Goal: Task Accomplishment & Management: Manage account settings

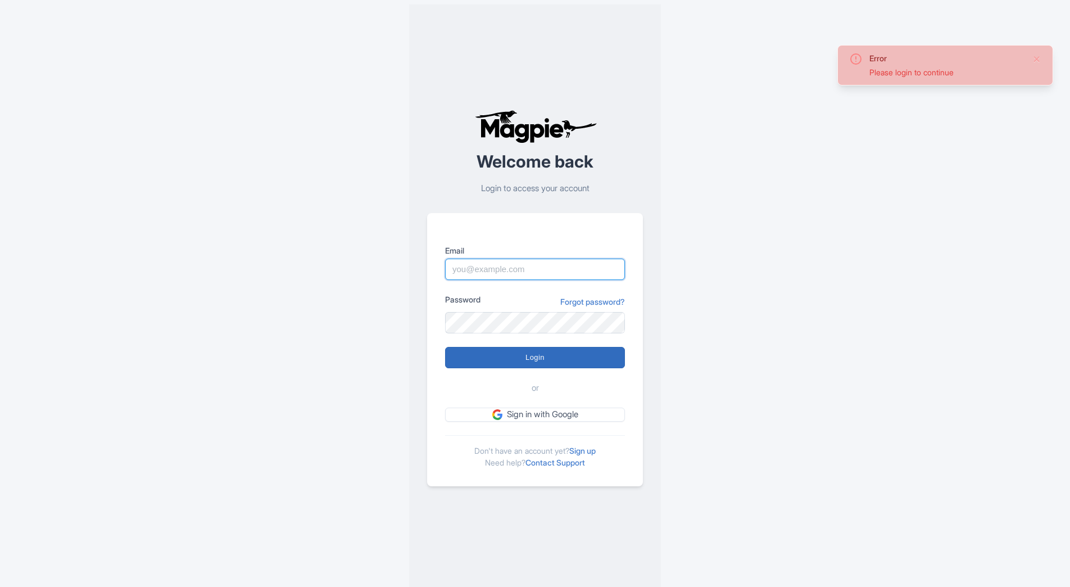
type input "masa.sato@intrepidtravel.com"
click at [503, 358] on input "Login" at bounding box center [535, 357] width 180 height 21
type input "Logging in..."
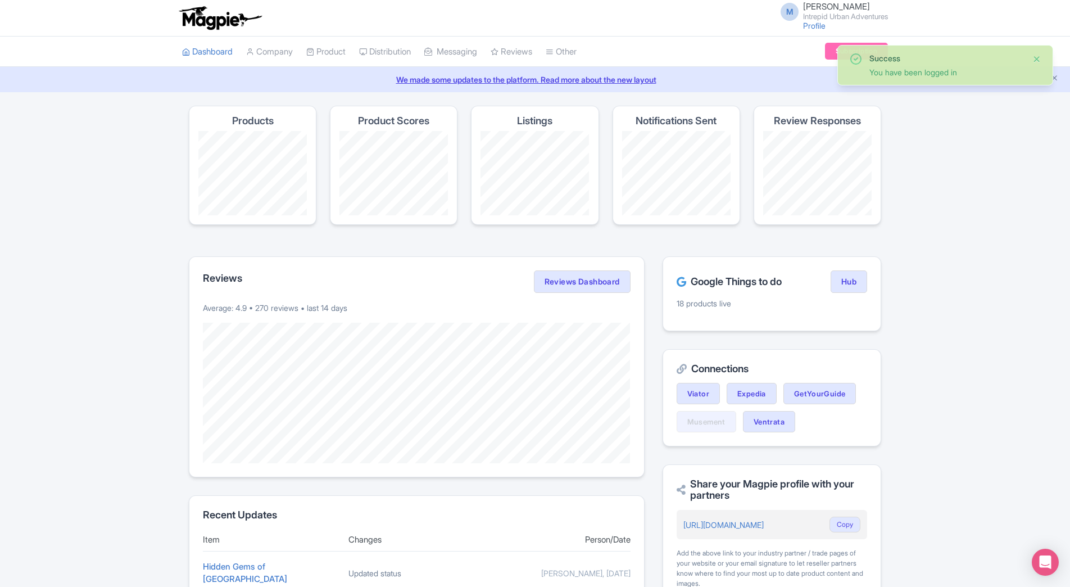
click at [1037, 60] on button "Close" at bounding box center [1036, 58] width 9 height 13
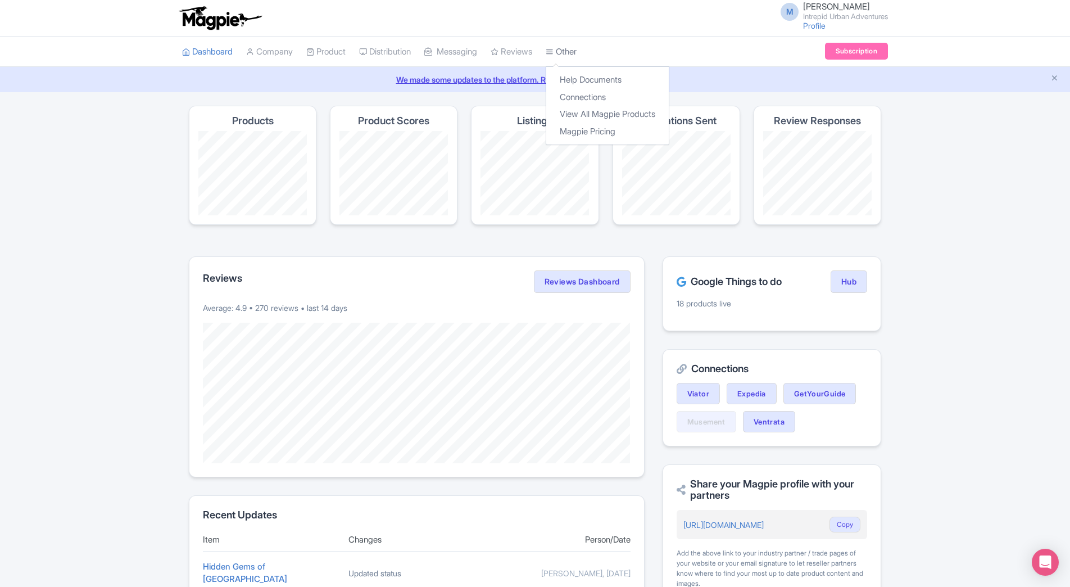
click at [570, 51] on link "Other" at bounding box center [560, 52] width 31 height 31
click at [617, 115] on link "View All Magpie Products" at bounding box center [607, 114] width 122 height 17
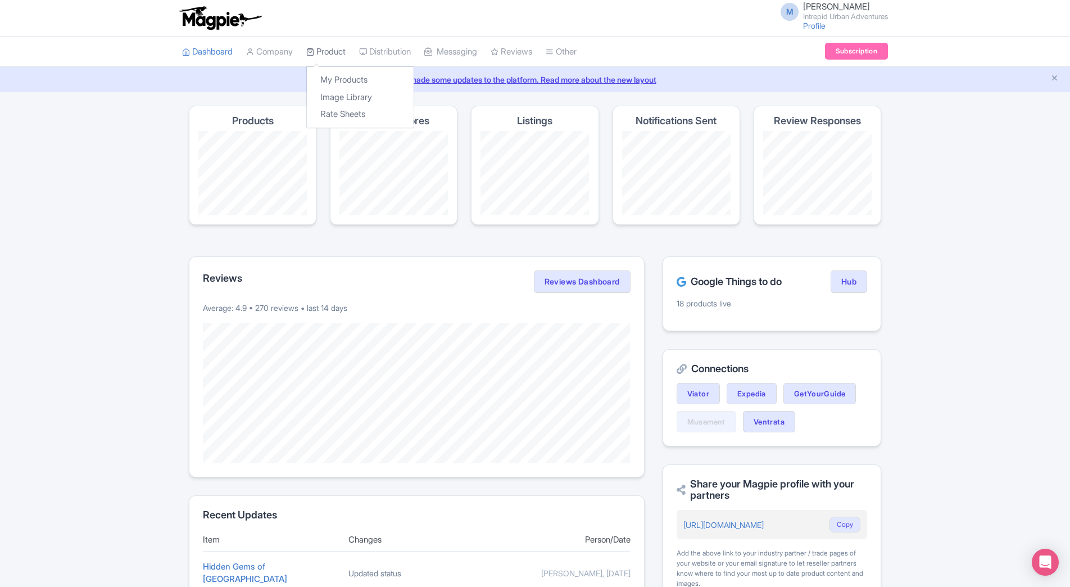
click at [332, 58] on link "Product" at bounding box center [325, 52] width 39 height 31
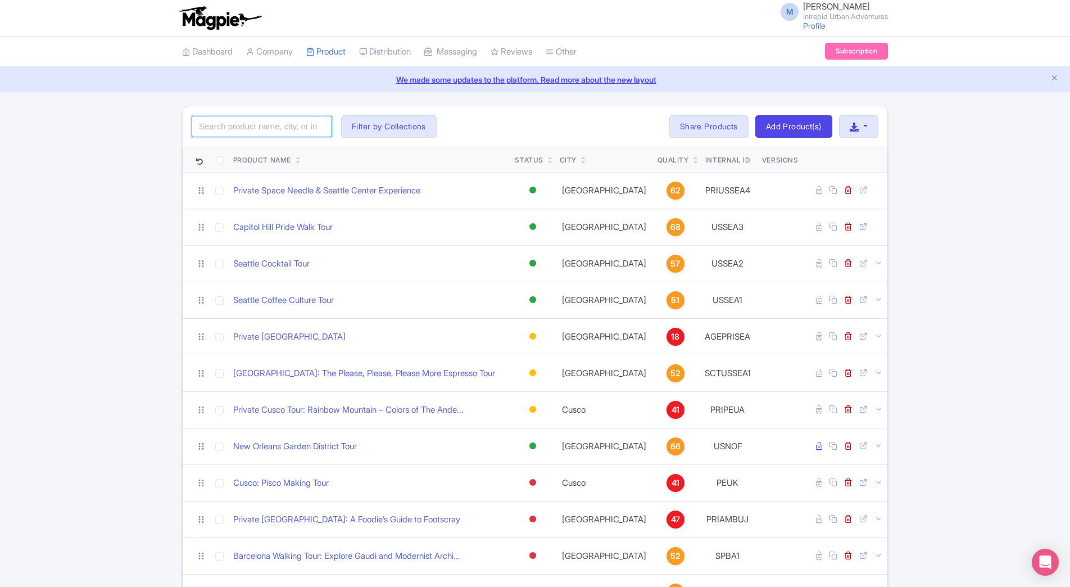
click at [278, 131] on input "search" at bounding box center [262, 126] width 140 height 21
click at [512, 57] on link "Reviews" at bounding box center [511, 52] width 42 height 31
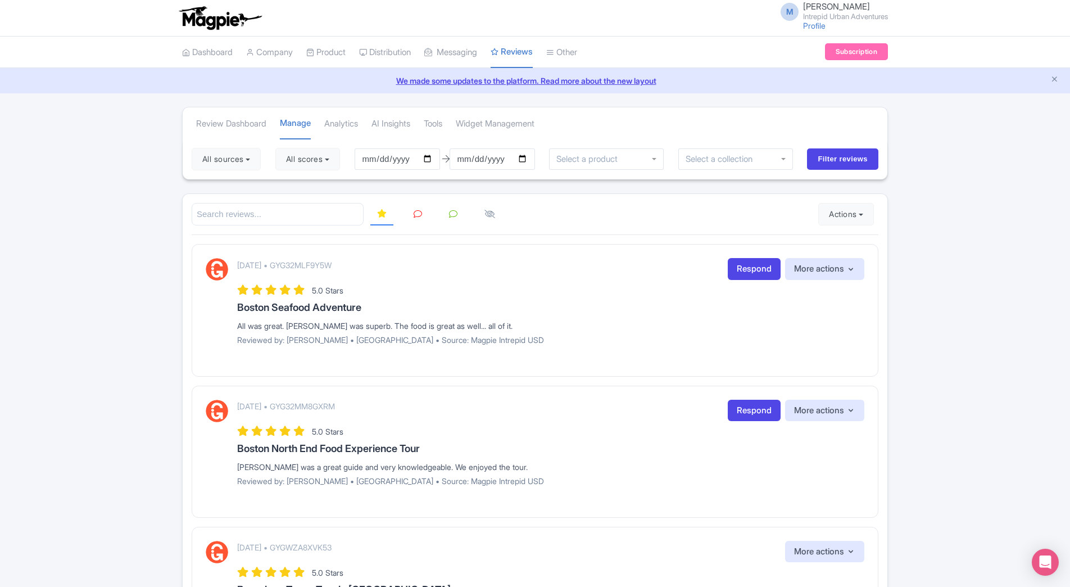
click at [587, 161] on input "select-one" at bounding box center [589, 159] width 67 height 10
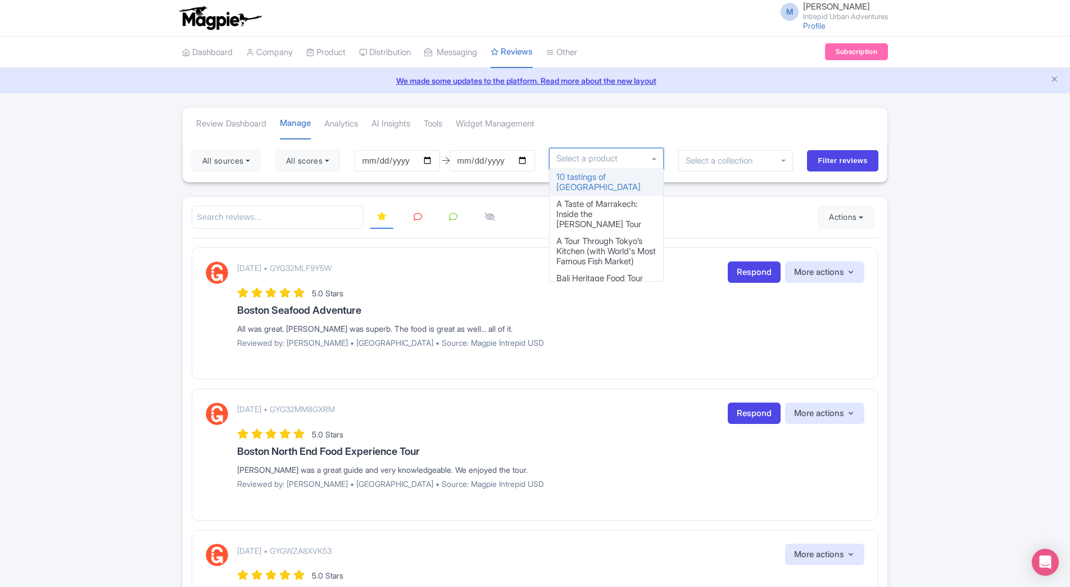
click at [720, 163] on input "select-one" at bounding box center [722, 161] width 75 height 10
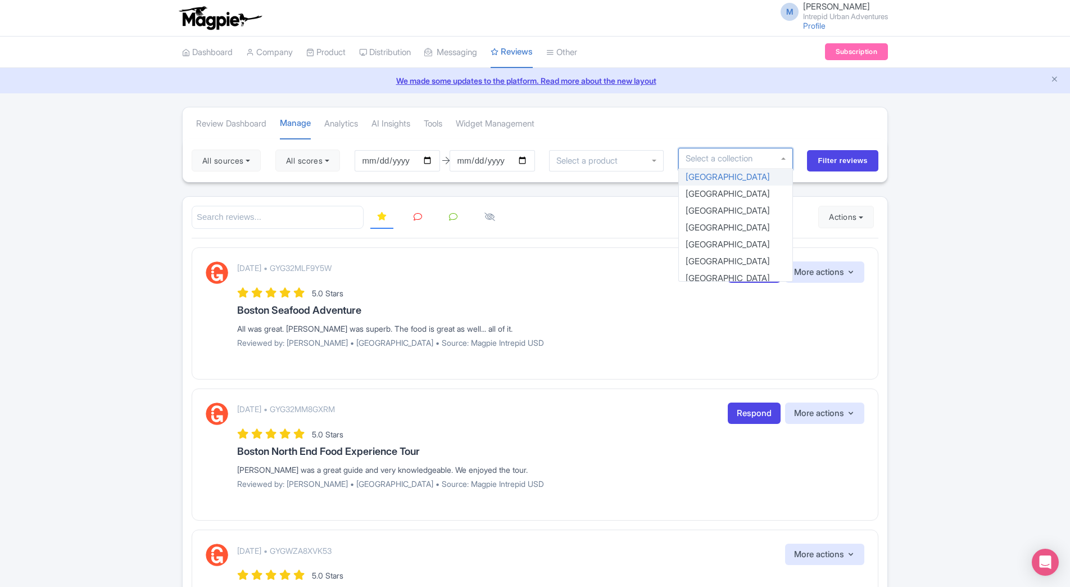
type input "t"
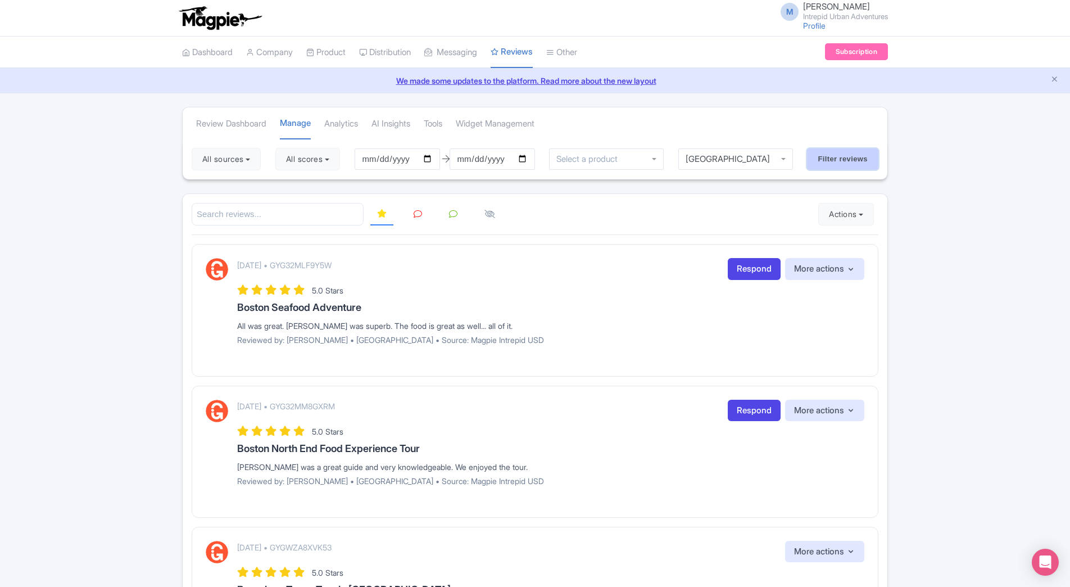
click at [835, 159] on input "Filter reviews" at bounding box center [842, 158] width 71 height 21
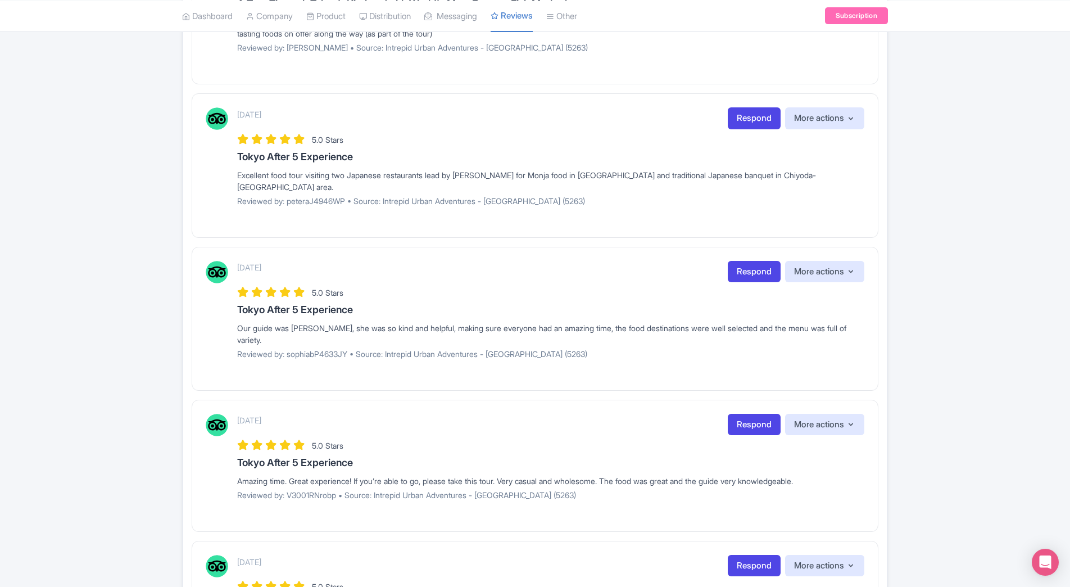
scroll to position [1238, 0]
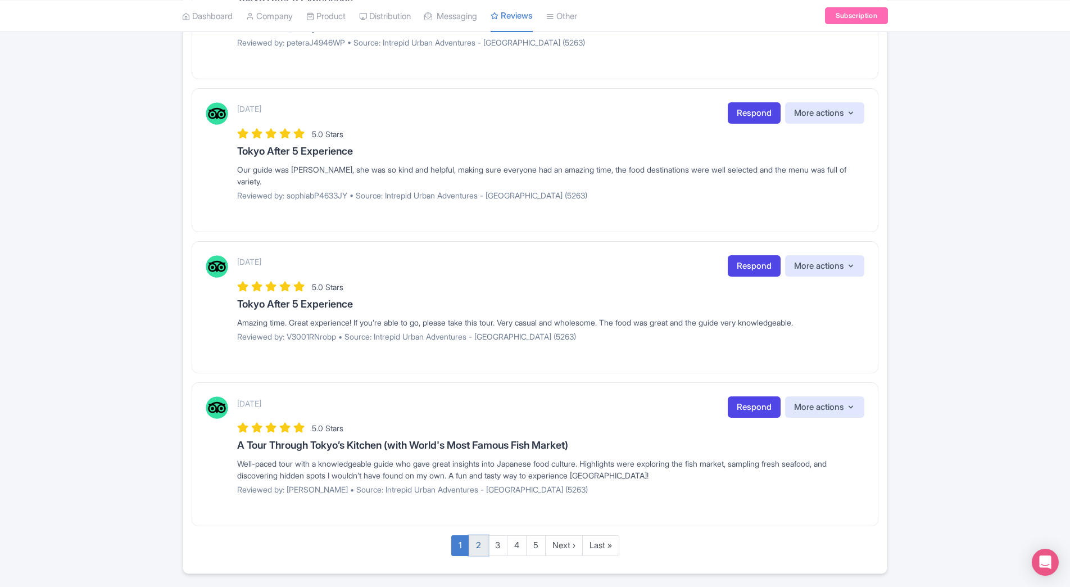
click at [472, 535] on link "2" at bounding box center [479, 545] width 20 height 21
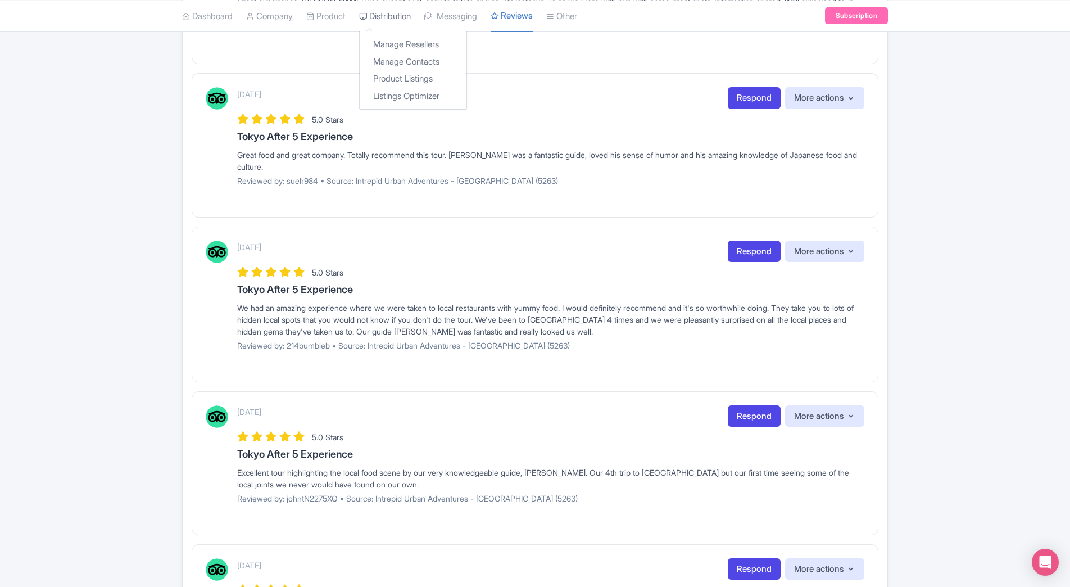
scroll to position [1036, 0]
